Goal: Check status: Check status

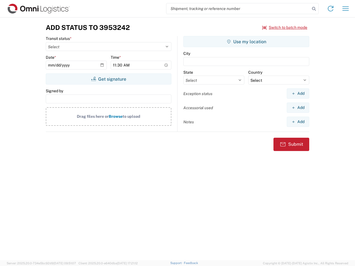
click at [238, 9] on input "search" at bounding box center [238, 8] width 144 height 11
click at [314, 9] on icon at bounding box center [314, 9] width 8 height 8
click at [331, 9] on icon at bounding box center [330, 8] width 9 height 9
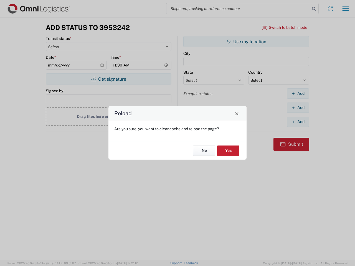
click at [346, 9] on div "Reload Are you sure, you want to clear cache and reload the page? No Yes" at bounding box center [177, 133] width 355 height 266
click at [285, 27] on div "Reload Are you sure, you want to clear cache and reload the page? No Yes" at bounding box center [177, 133] width 355 height 266
click at [108, 79] on div "Reload Are you sure, you want to clear cache and reload the page? No Yes" at bounding box center [177, 133] width 355 height 266
click at [246, 42] on div "Reload Are you sure, you want to clear cache and reload the page? No Yes" at bounding box center [177, 133] width 355 height 266
click at [298, 93] on div "Reload Are you sure, you want to clear cache and reload the page? No Yes" at bounding box center [177, 133] width 355 height 266
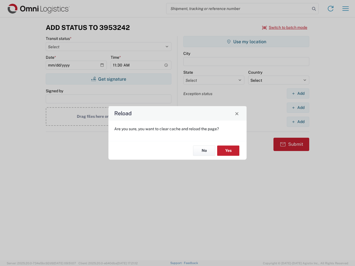
click at [298, 108] on div "Reload Are you sure, you want to clear cache and reload the page? No Yes" at bounding box center [177, 133] width 355 height 266
click at [298, 122] on div "Reload Are you sure, you want to clear cache and reload the page? No Yes" at bounding box center [177, 133] width 355 height 266
